Goal: Task Accomplishment & Management: Use online tool/utility

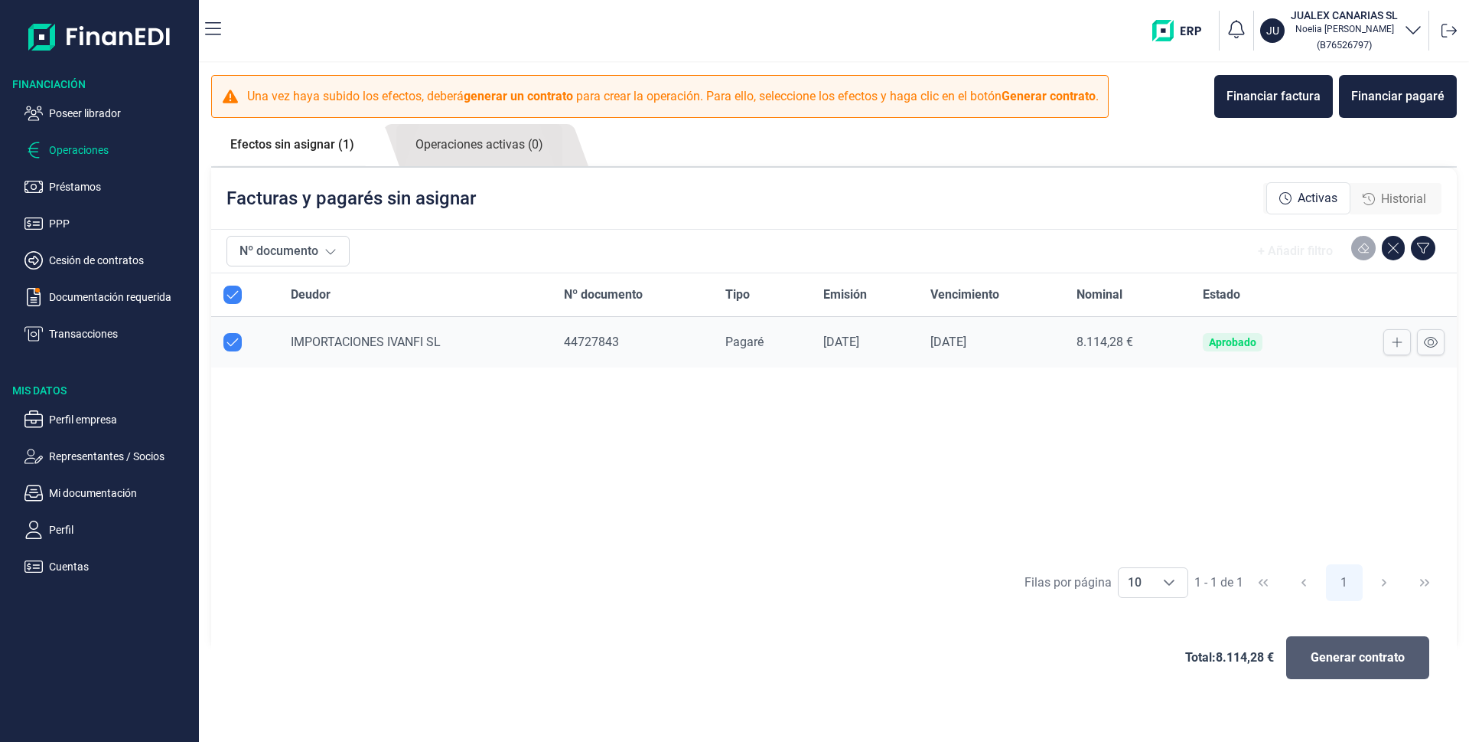
click at [1330, 654] on span "Generar contrato" at bounding box center [1358, 657] width 94 height 18
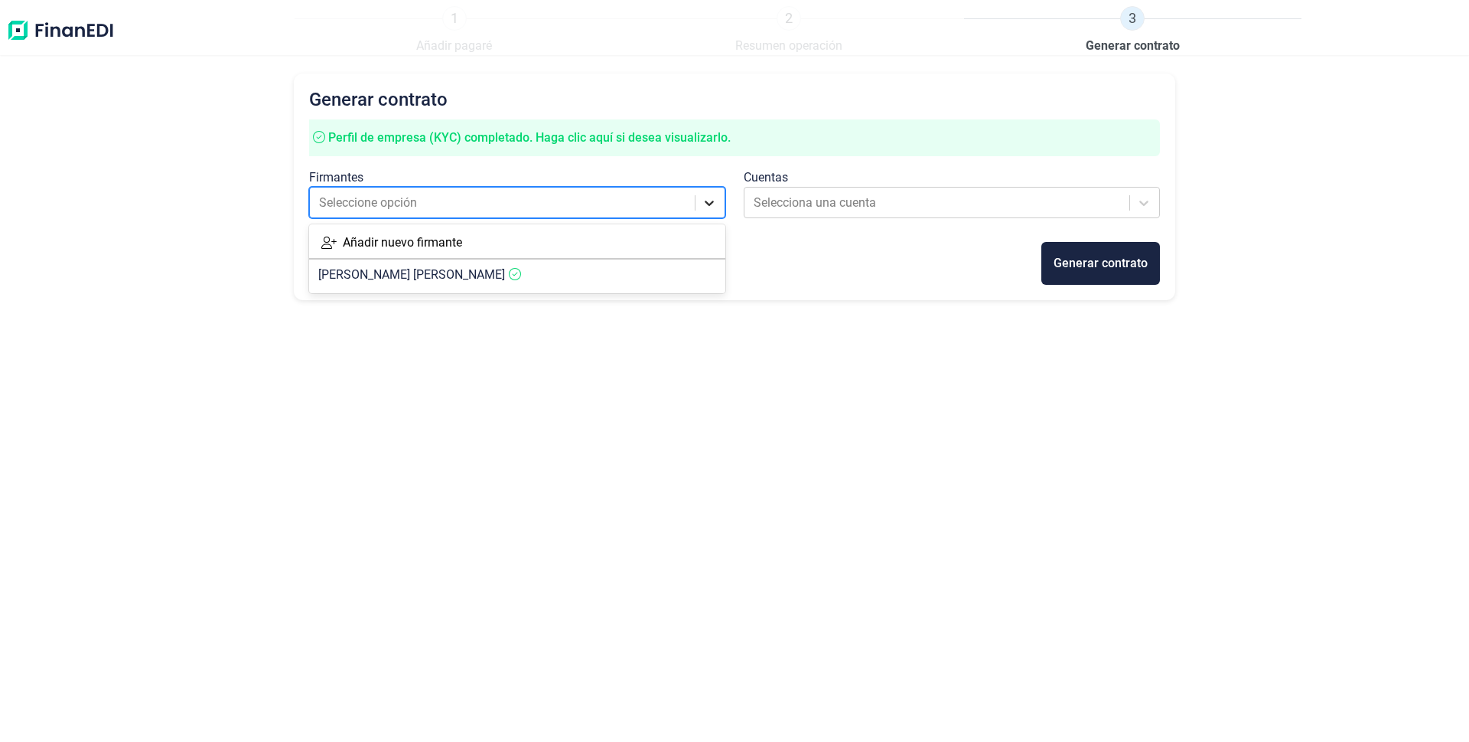
click at [709, 207] on icon at bounding box center [709, 202] width 15 height 15
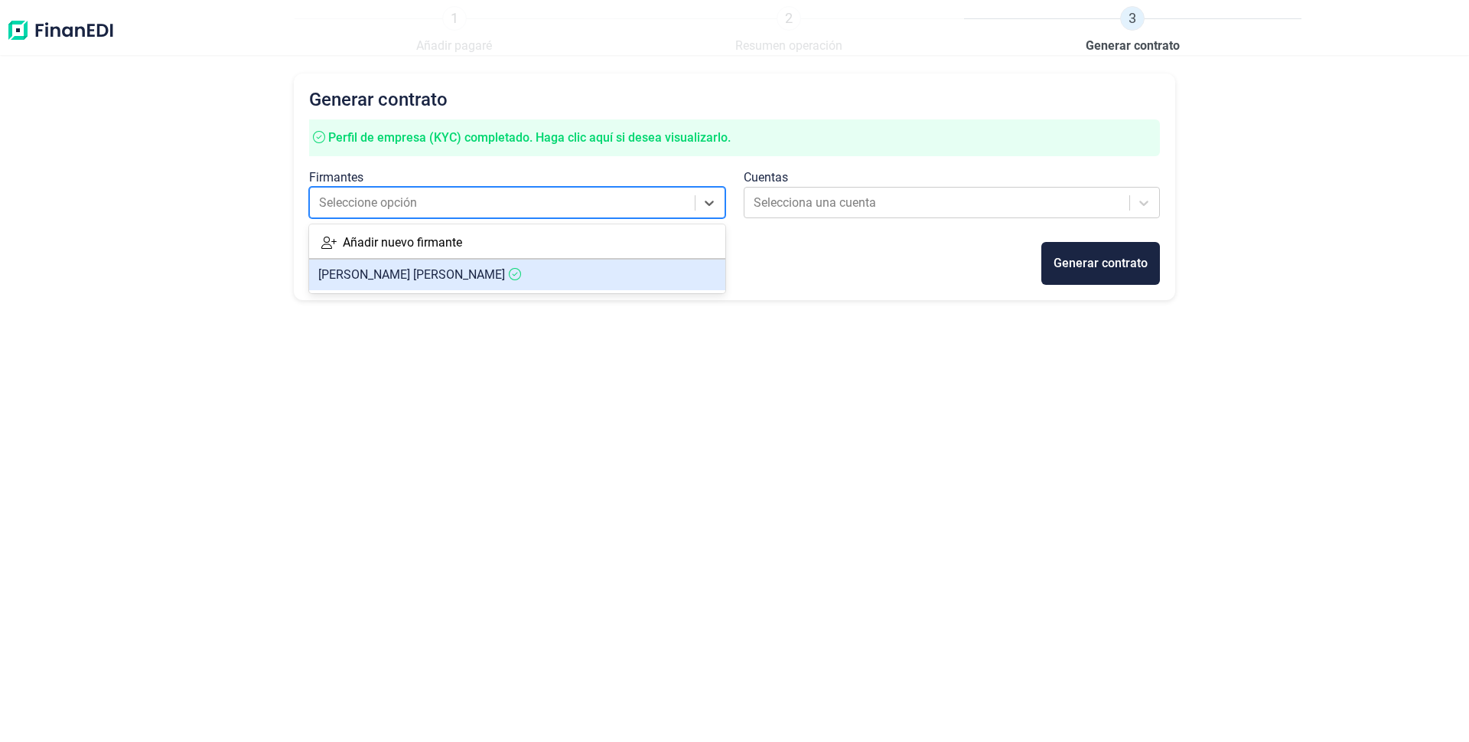
click at [445, 275] on span "[PERSON_NAME] [PERSON_NAME]" at bounding box center [411, 274] width 187 height 15
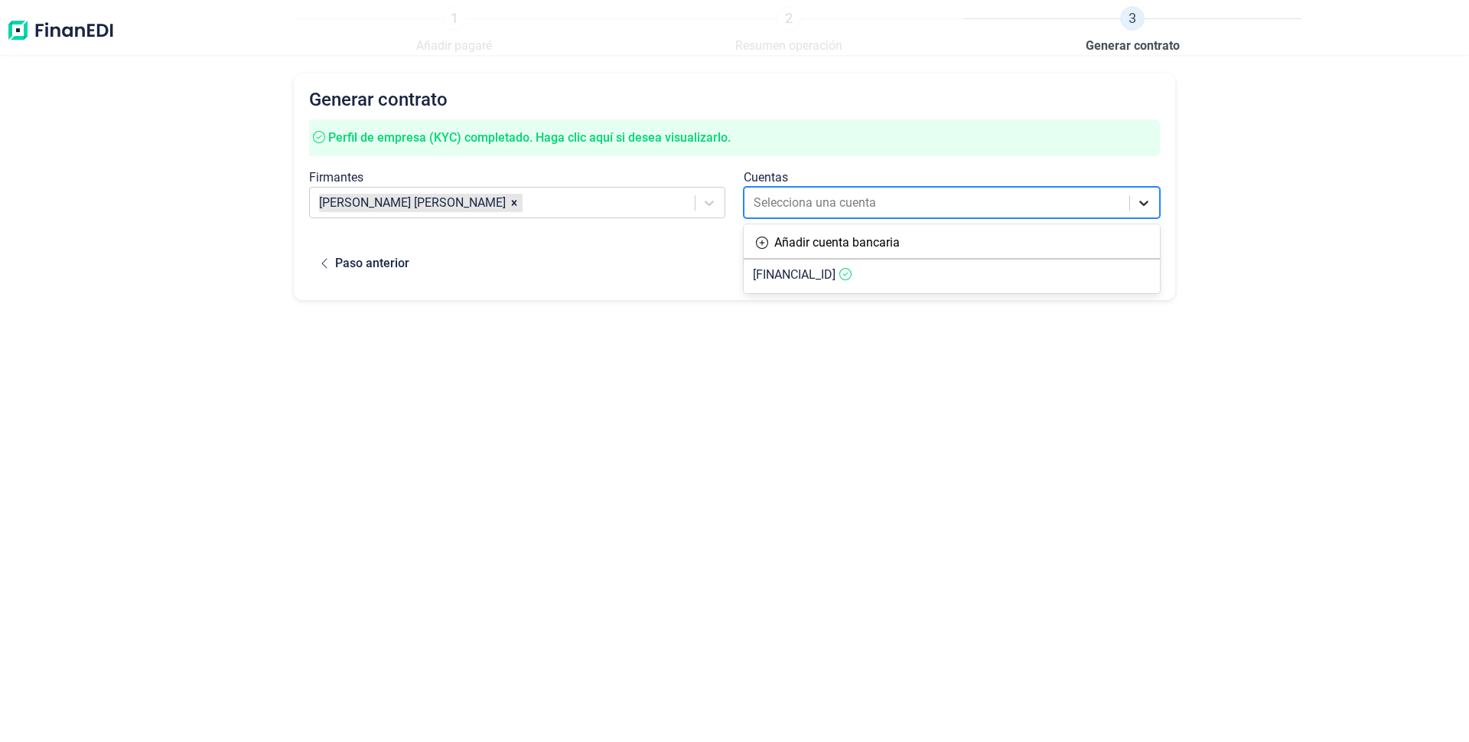
click at [1140, 204] on icon at bounding box center [1144, 202] width 15 height 15
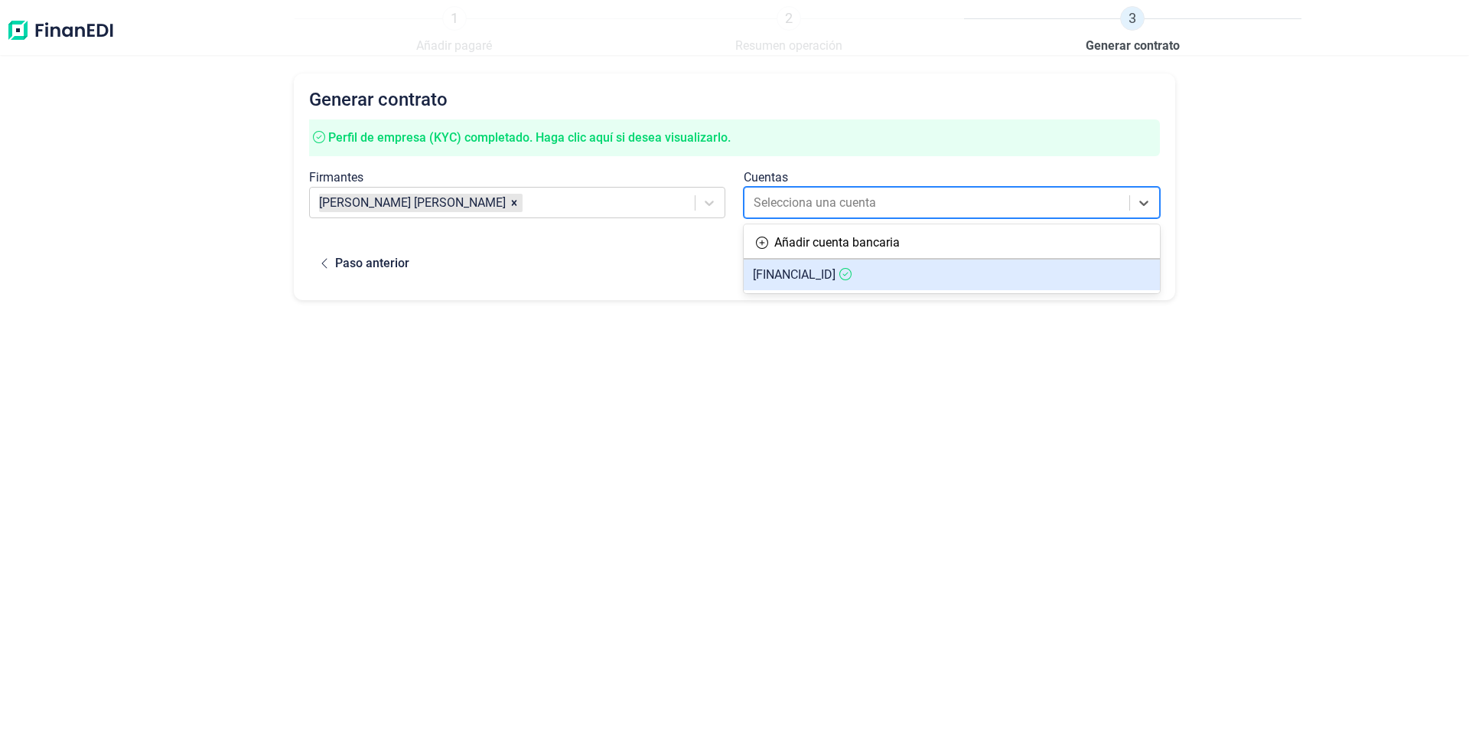
drag, startPoint x: 764, startPoint y: 276, endPoint x: 773, endPoint y: 279, distance: 9.9
click at [771, 279] on span "[FINANCIAL_ID]" at bounding box center [794, 274] width 83 height 15
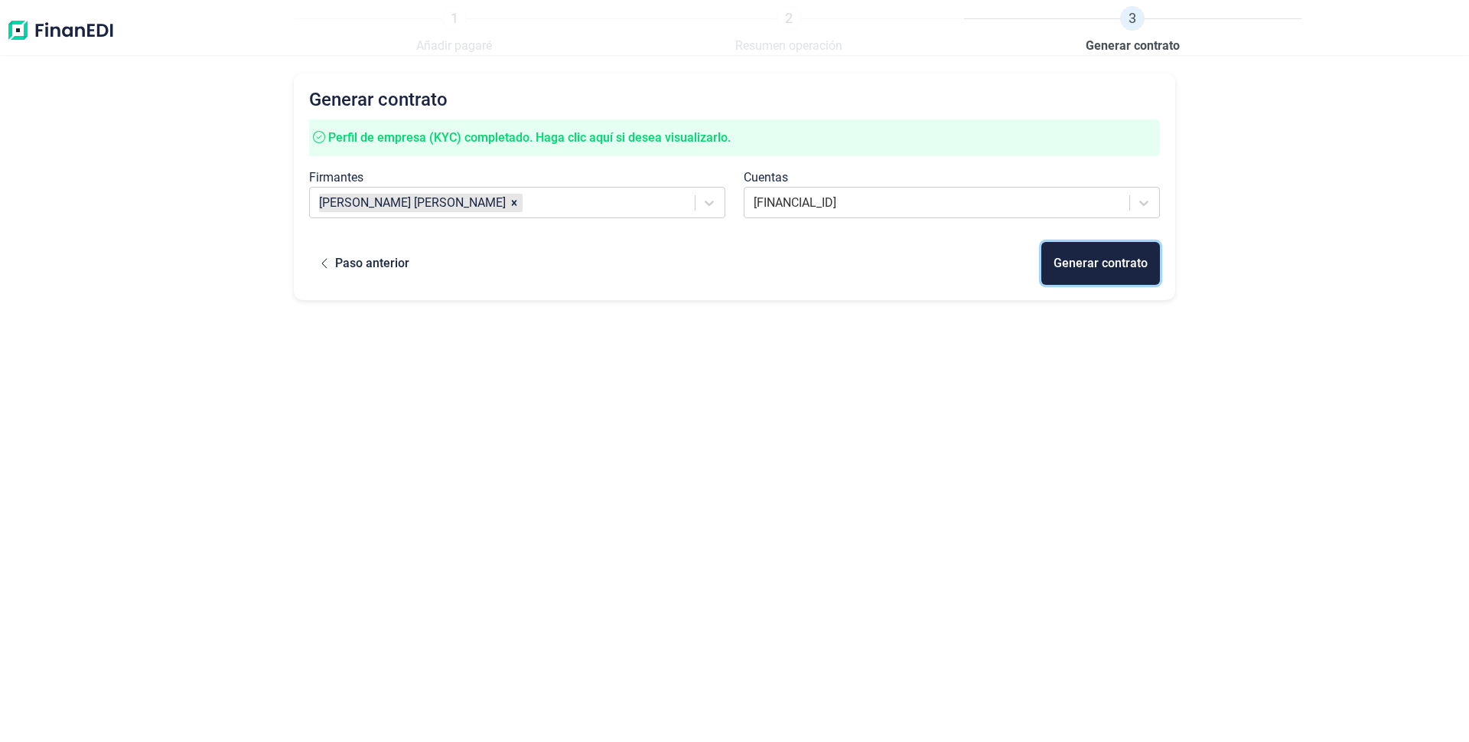
click at [1106, 262] on div "Generar contrato" at bounding box center [1101, 263] width 94 height 18
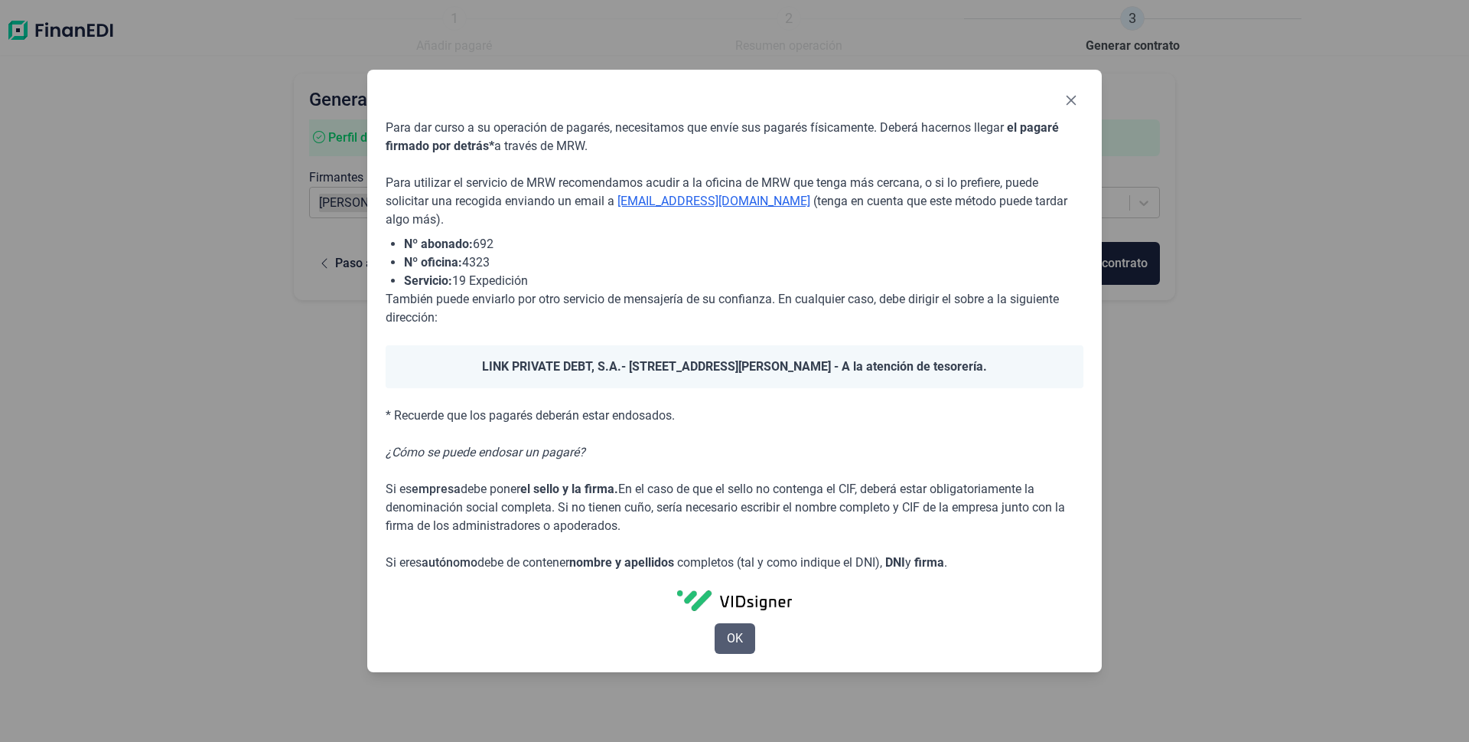
click at [728, 645] on span "OK" at bounding box center [735, 638] width 16 height 18
